Goal: Task Accomplishment & Management: Complete application form

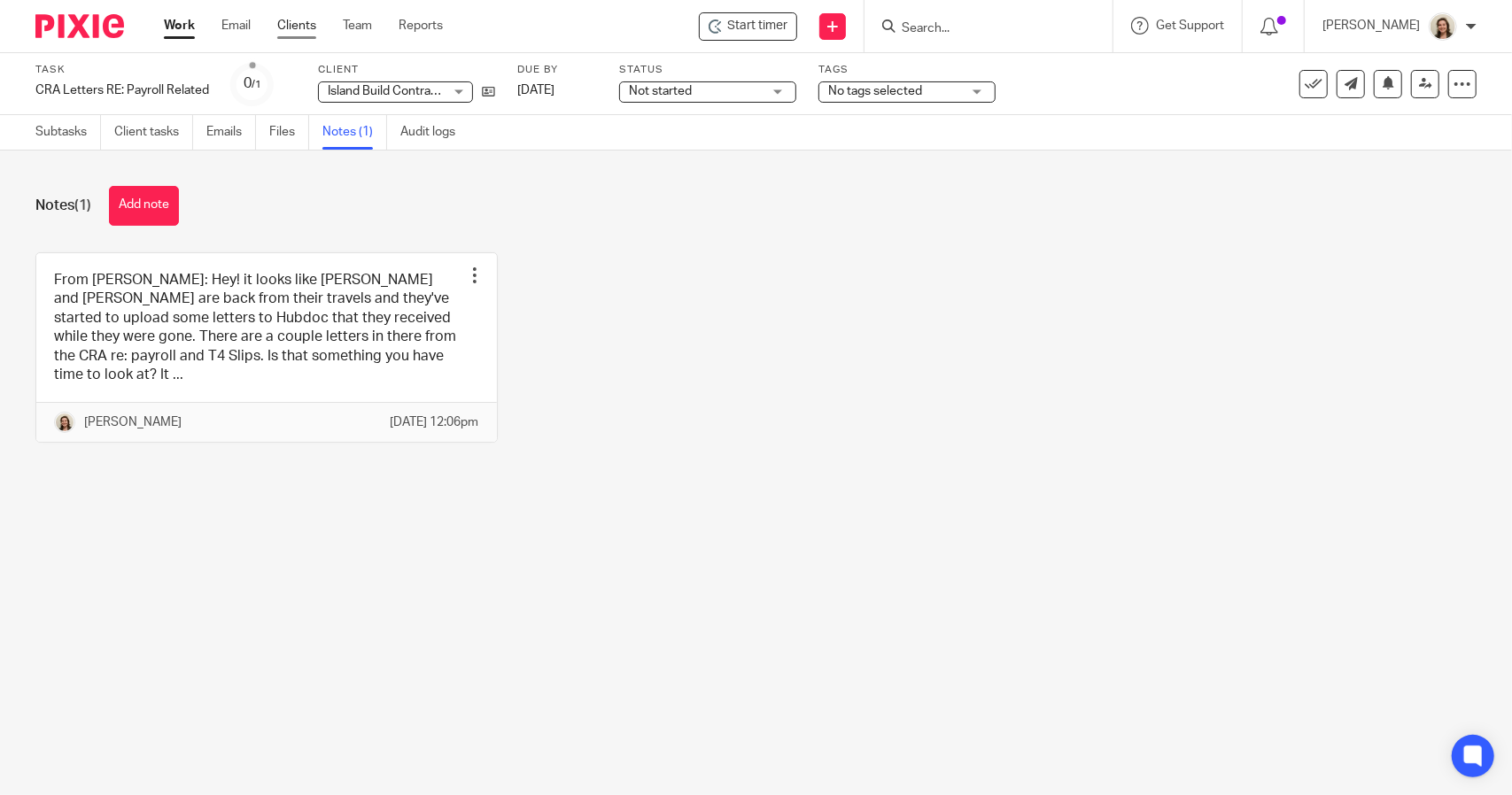
click at [295, 29] on link "Clients" at bounding box center [297, 26] width 39 height 17
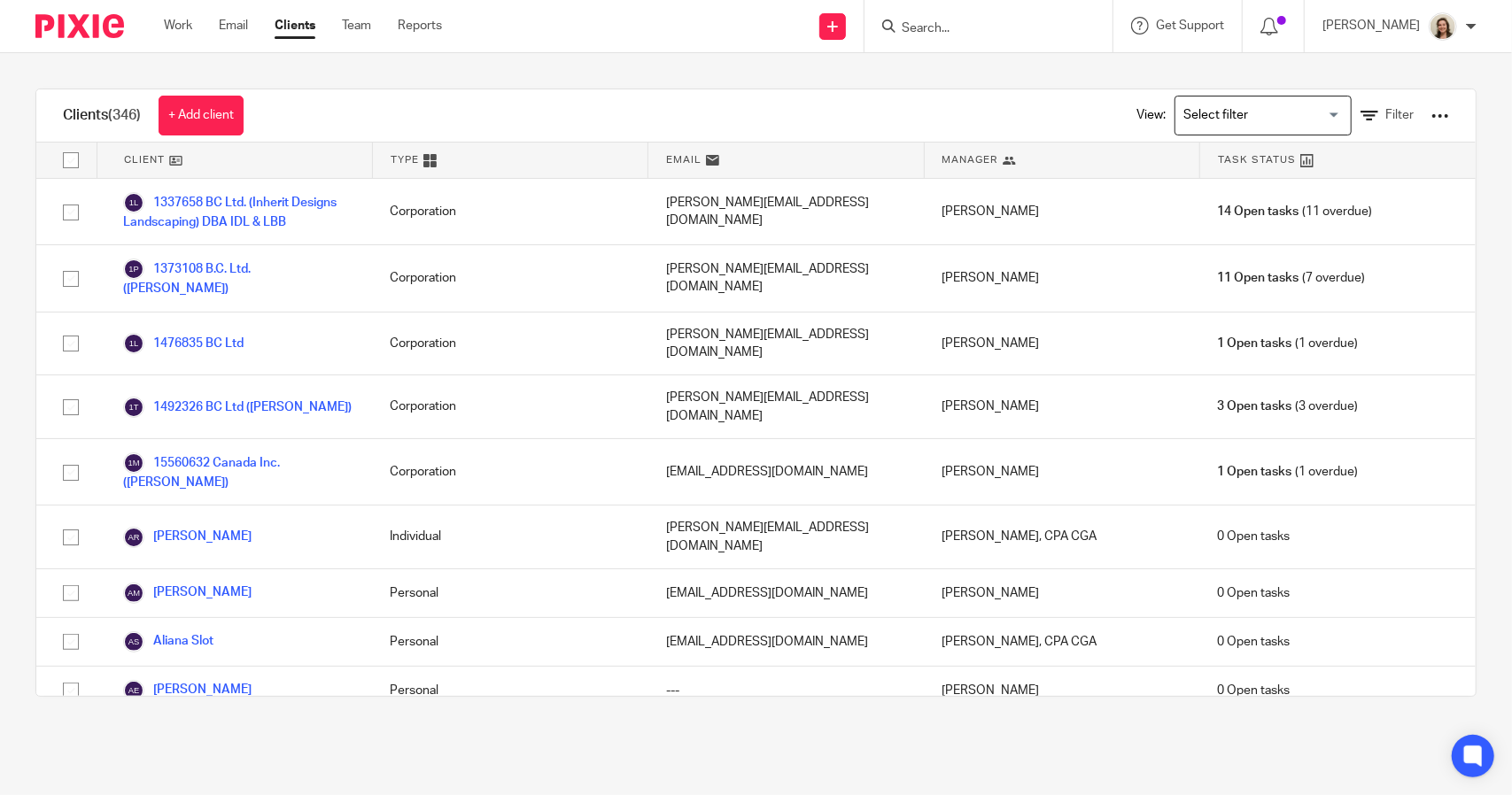
click at [944, 36] on input "Search" at bounding box center [980, 29] width 159 height 16
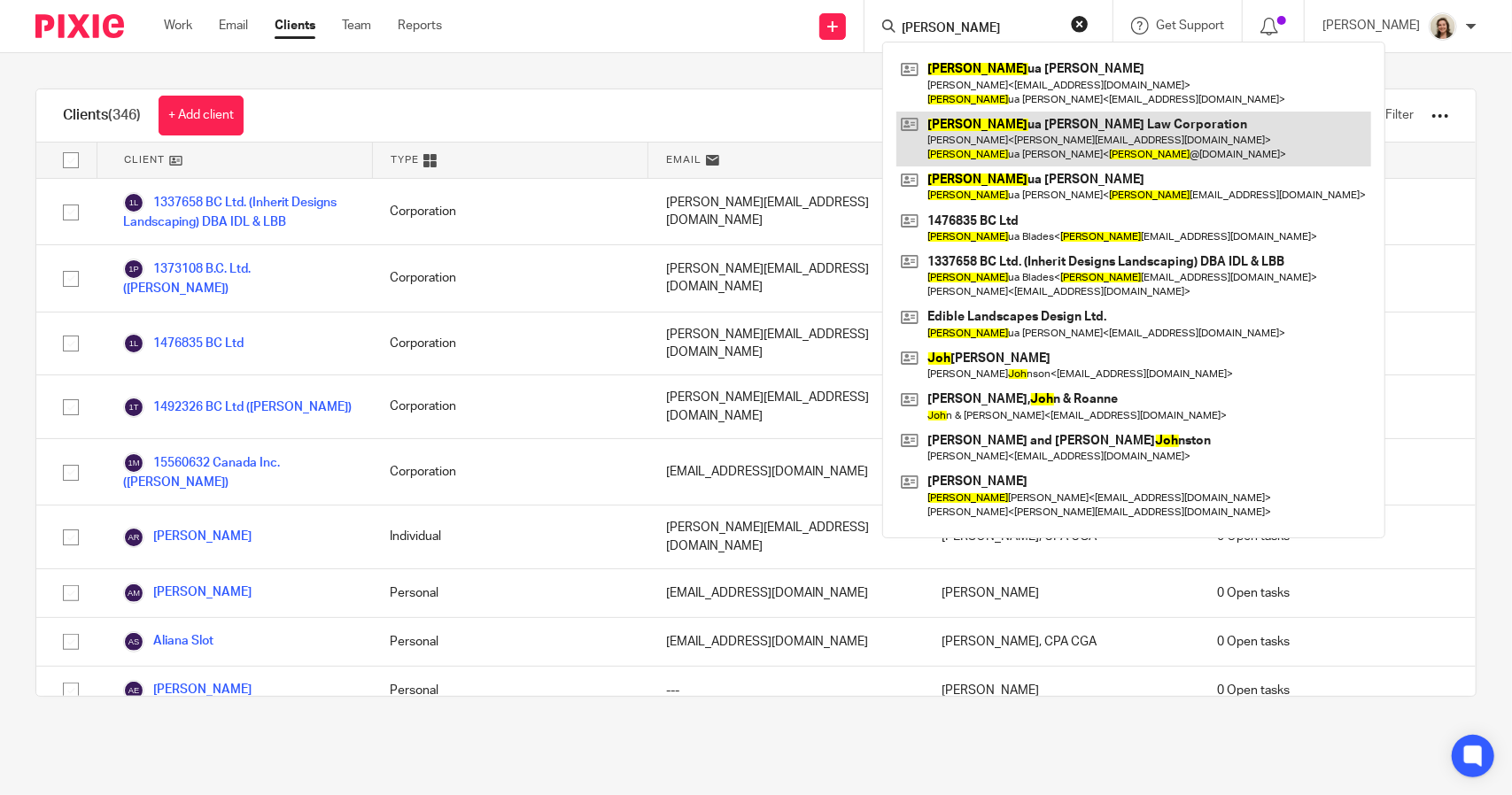
type input "[PERSON_NAME]"
click at [1076, 154] on link at bounding box center [1134, 138] width 475 height 55
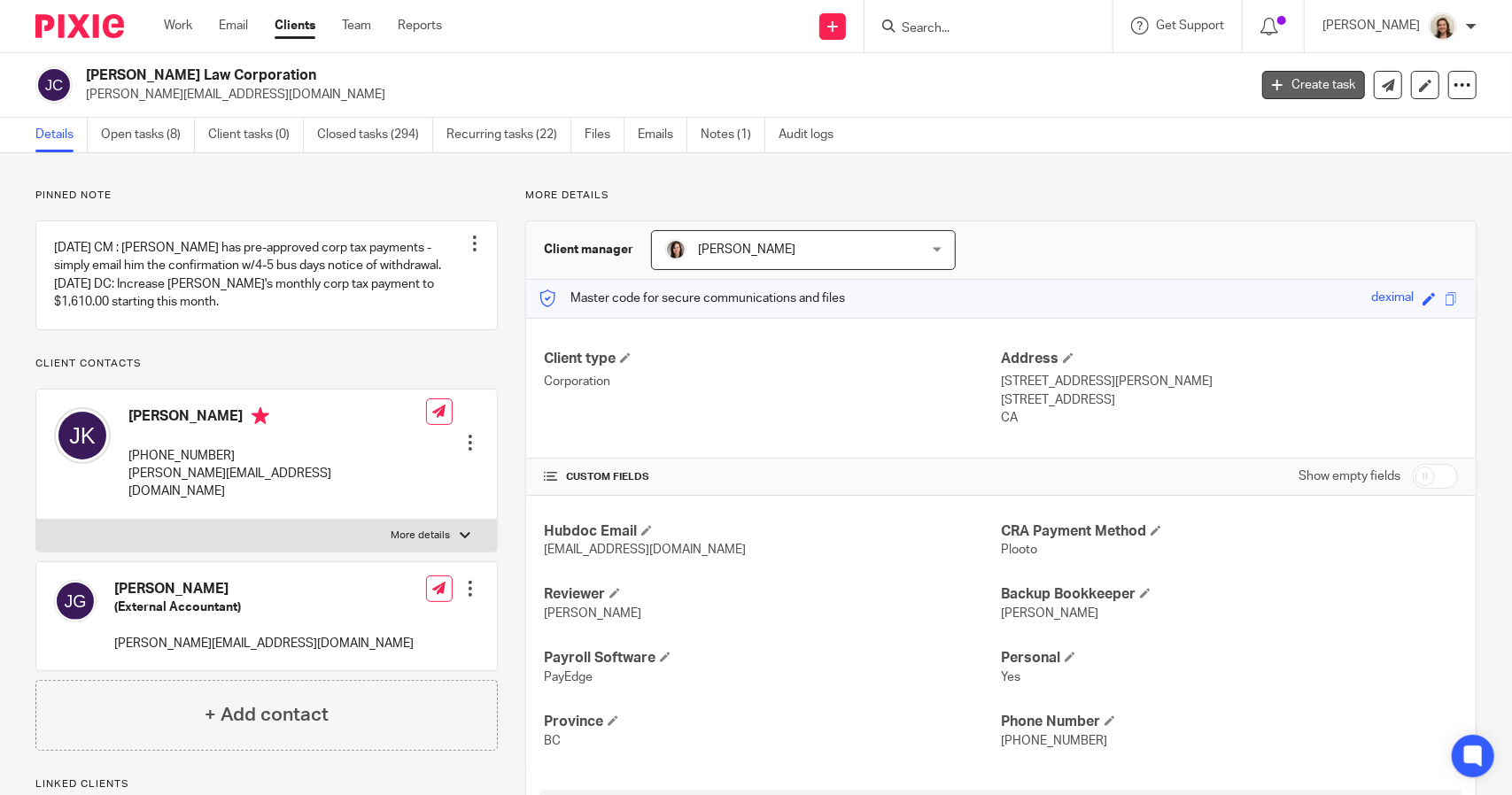
click at [1289, 83] on link "Create task" at bounding box center [1313, 85] width 103 height 29
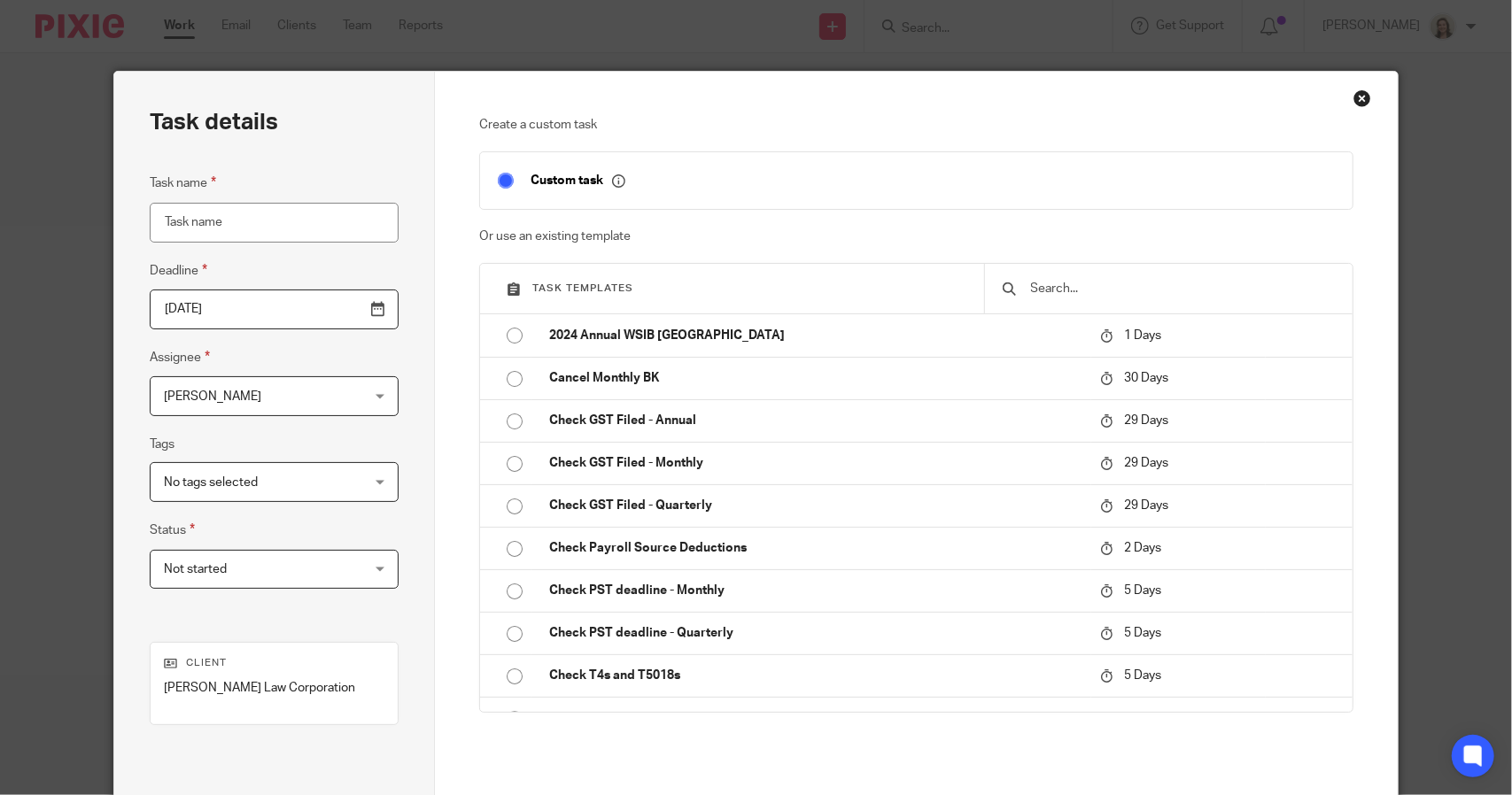
click at [1085, 299] on div at bounding box center [1168, 289] width 369 height 50
click at [1075, 283] on input "text" at bounding box center [1182, 288] width 305 height 19
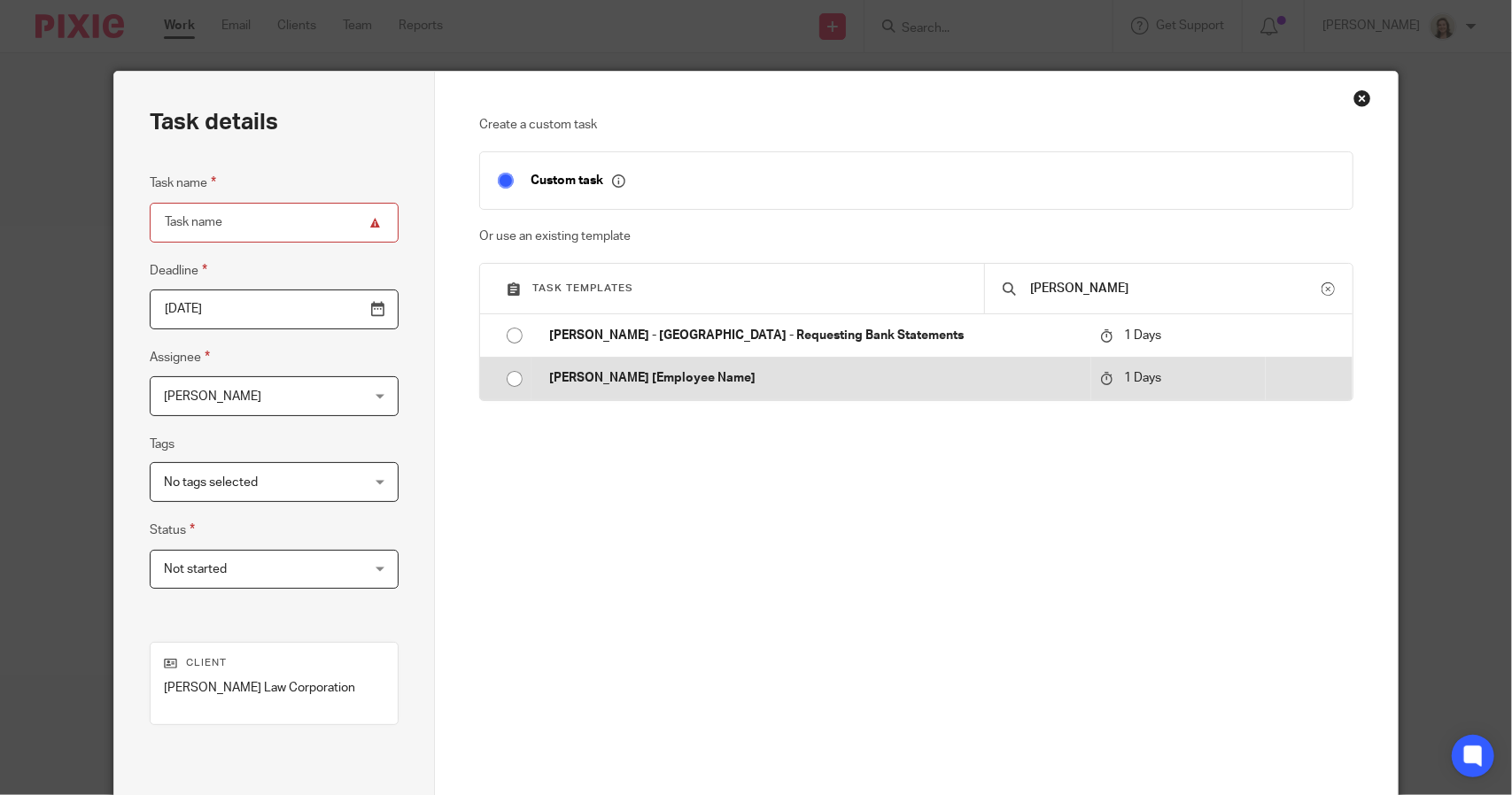
type input "roe"
click at [614, 383] on p "ROE [Employee Name]" at bounding box center [816, 377] width 532 height 17
type input "2025-09-18"
type input "ROE [Employee Name]"
checkbox input "false"
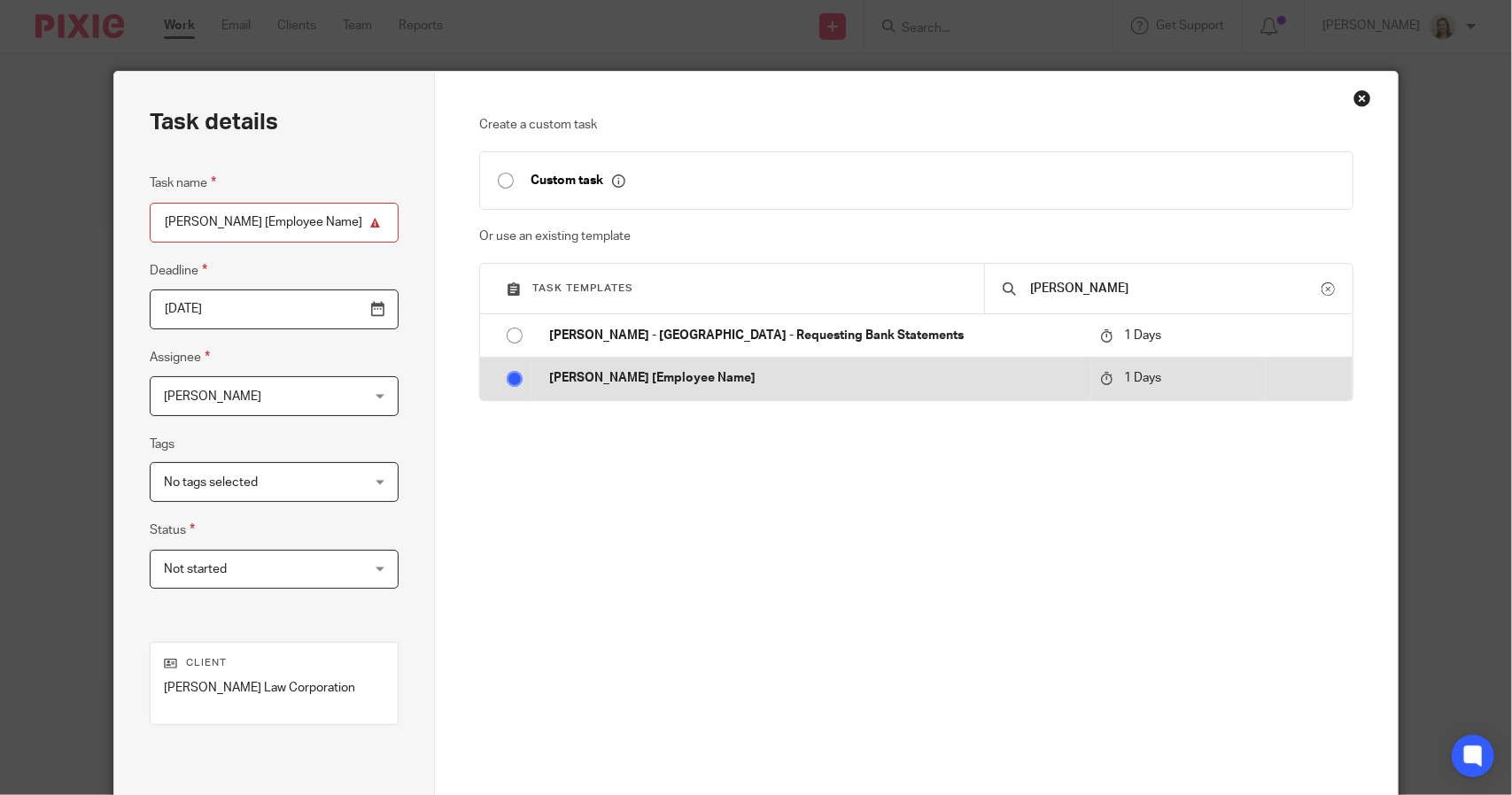
radio input "true"
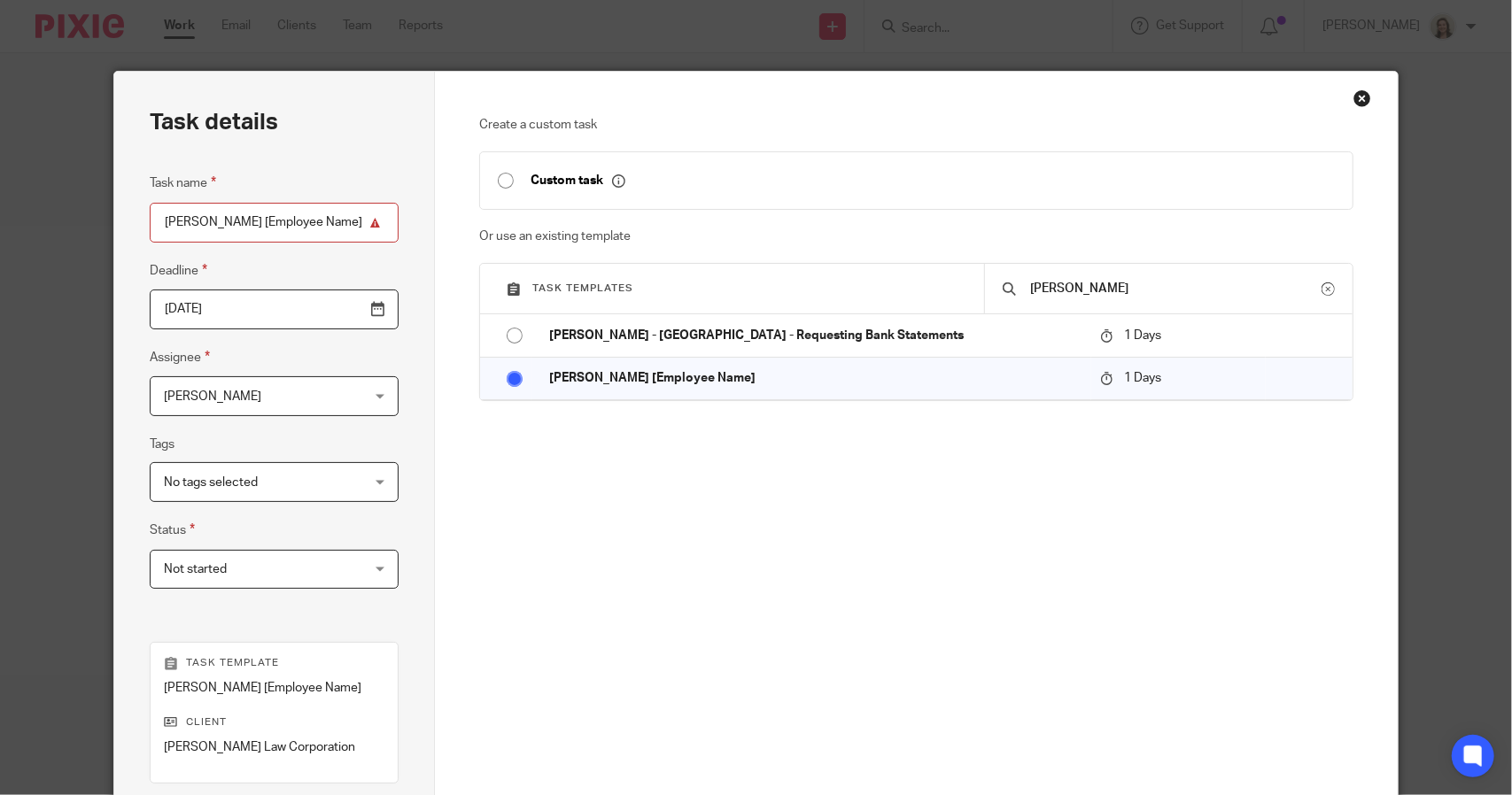
click at [278, 219] on input "[PERSON_NAME] [Employee Name]" at bounding box center [274, 222] width 249 height 39
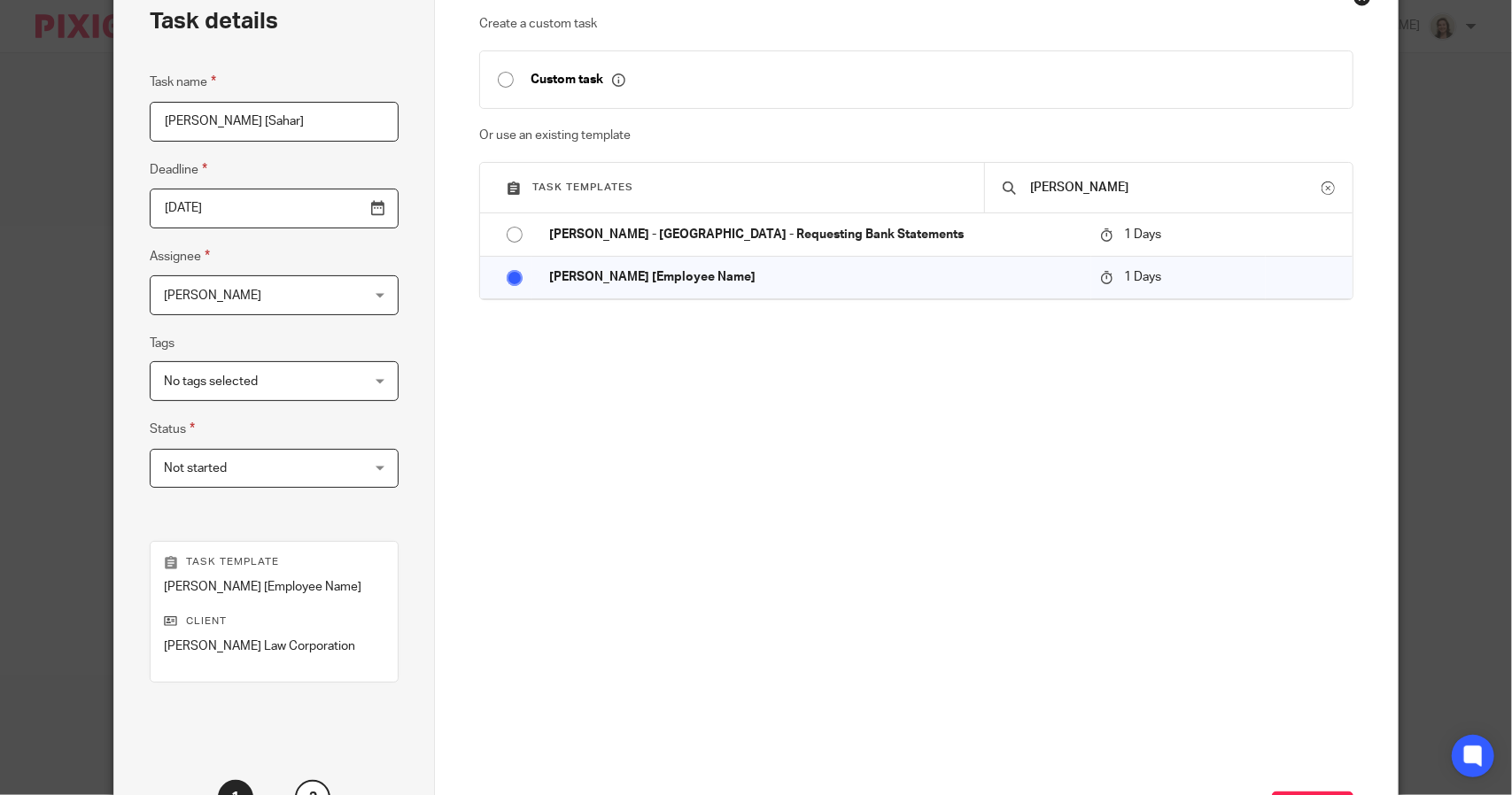
scroll to position [250, 0]
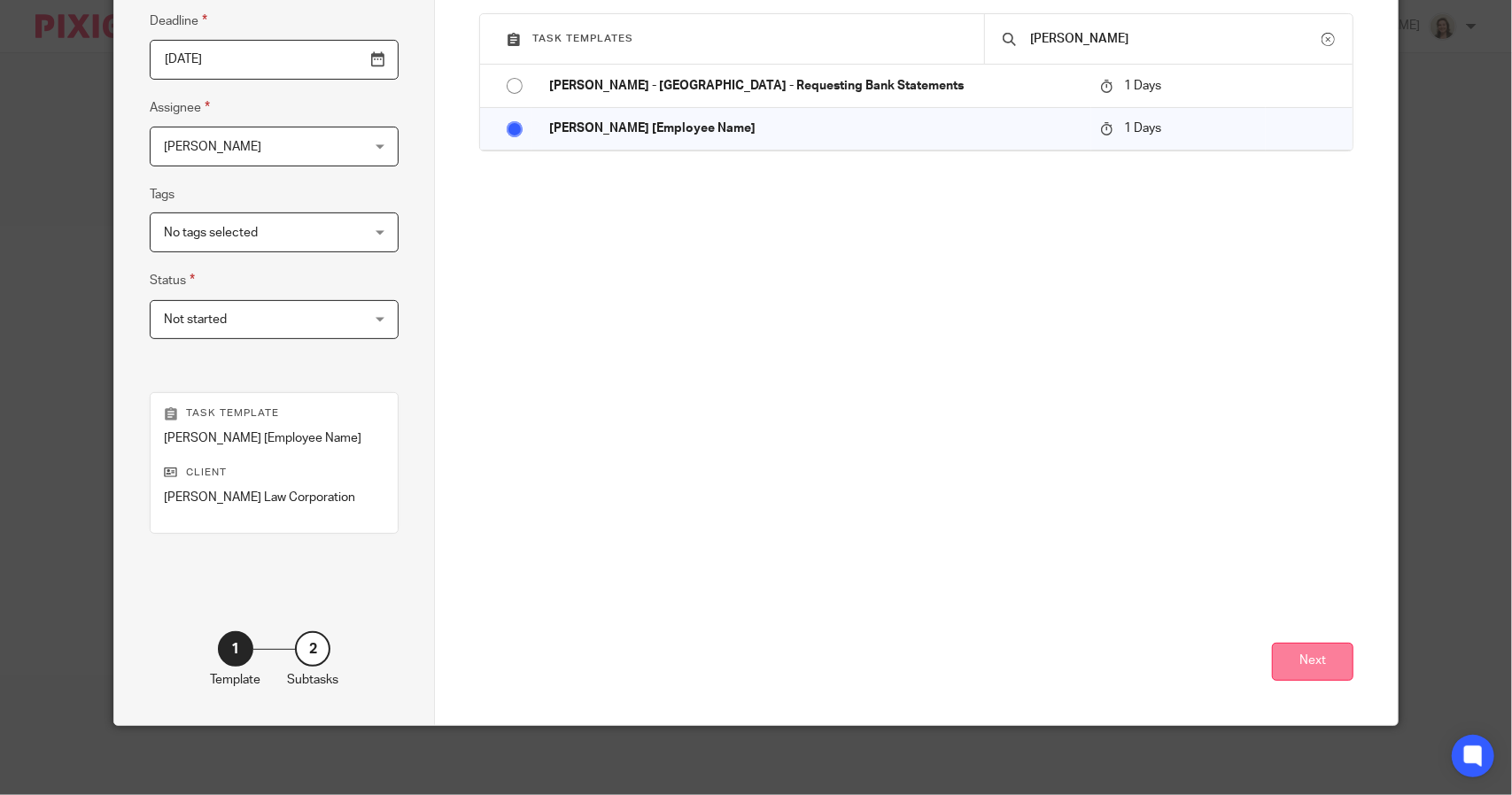
type input "[PERSON_NAME] [Sahar]"
click at [1312, 663] on button "Next" at bounding box center [1312, 662] width 82 height 38
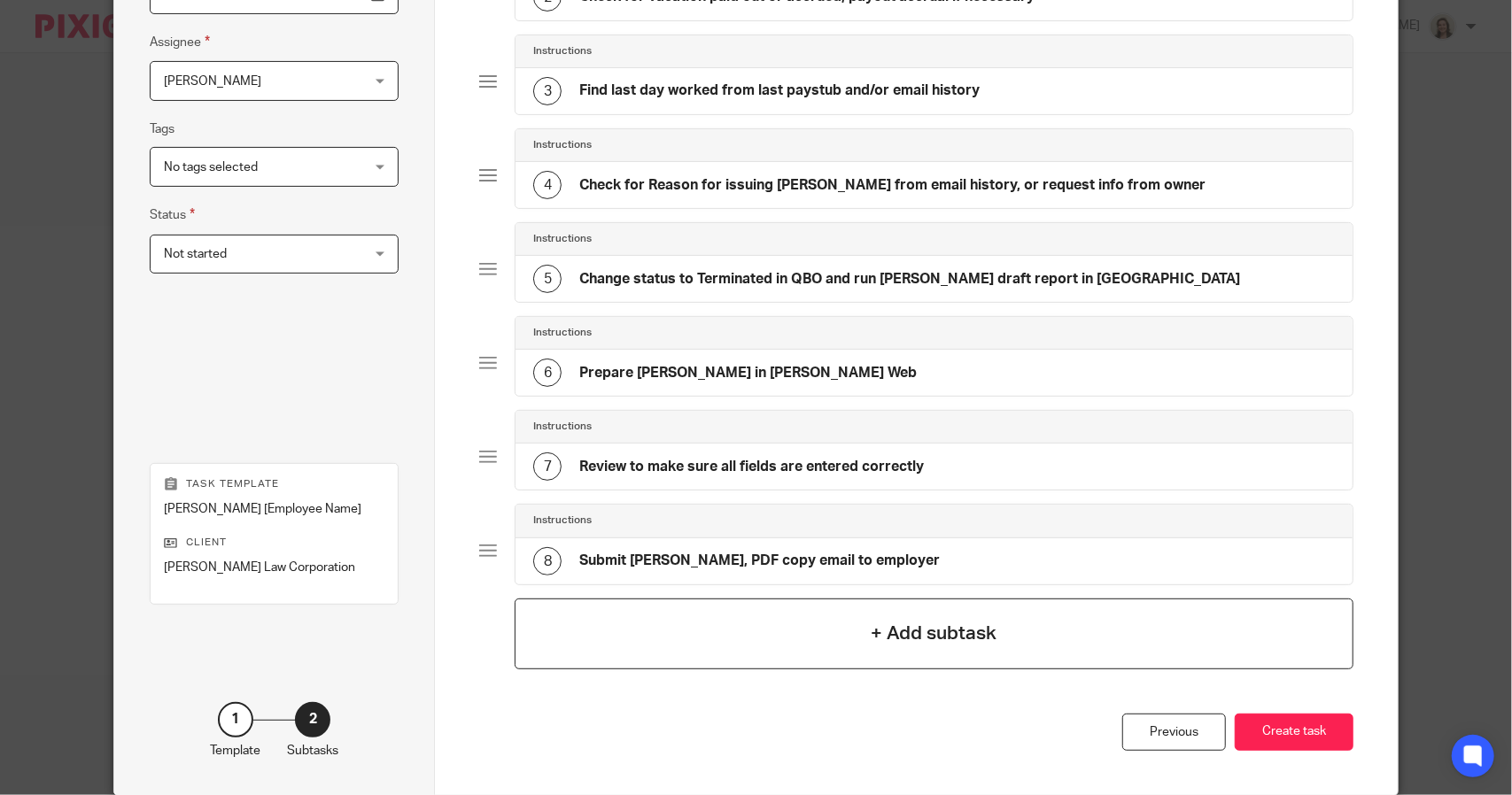
scroll to position [379, 0]
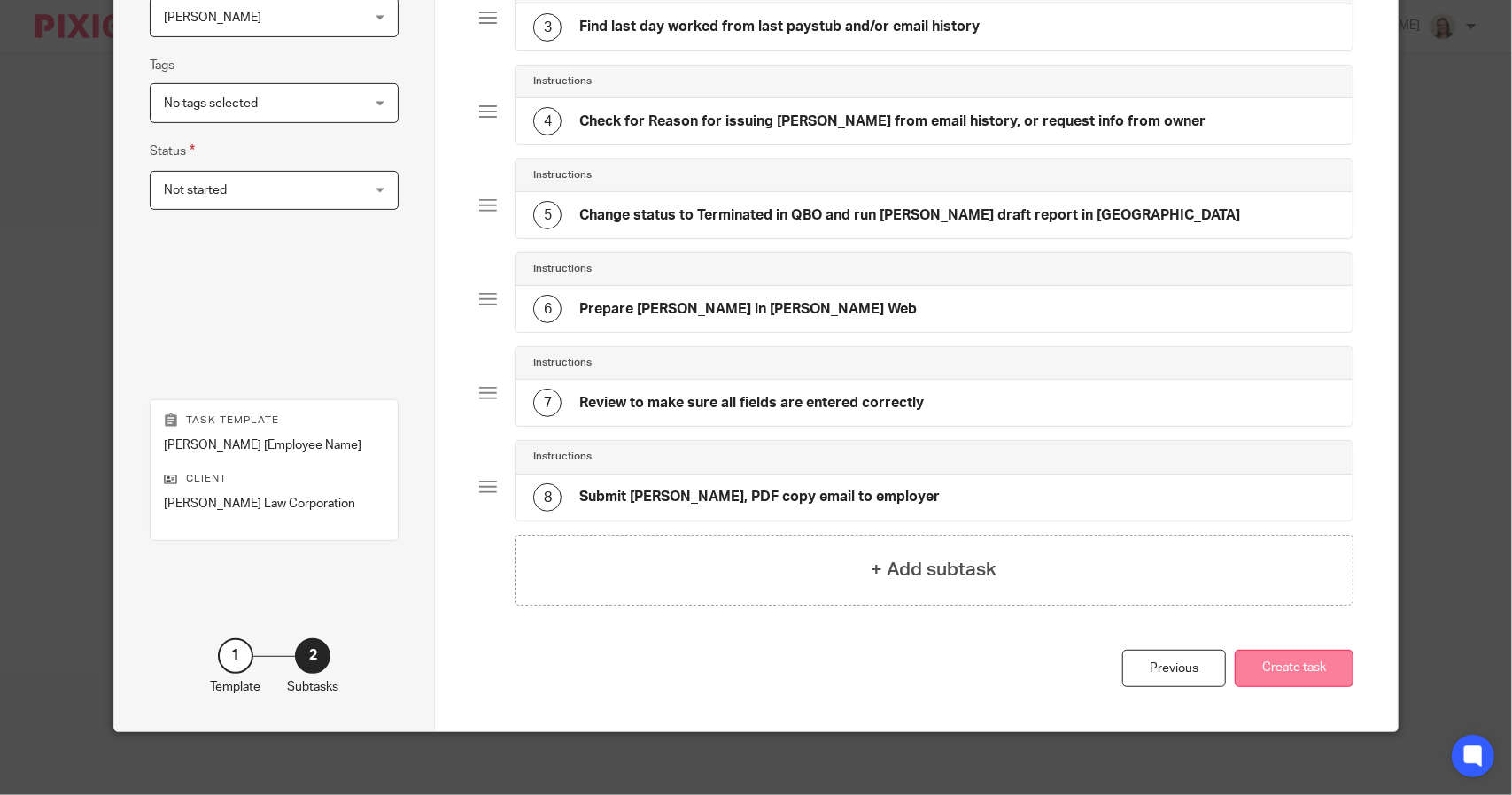
click at [1321, 666] on button "Create task" at bounding box center [1294, 669] width 119 height 38
